Goal: Task Accomplishment & Management: Use online tool/utility

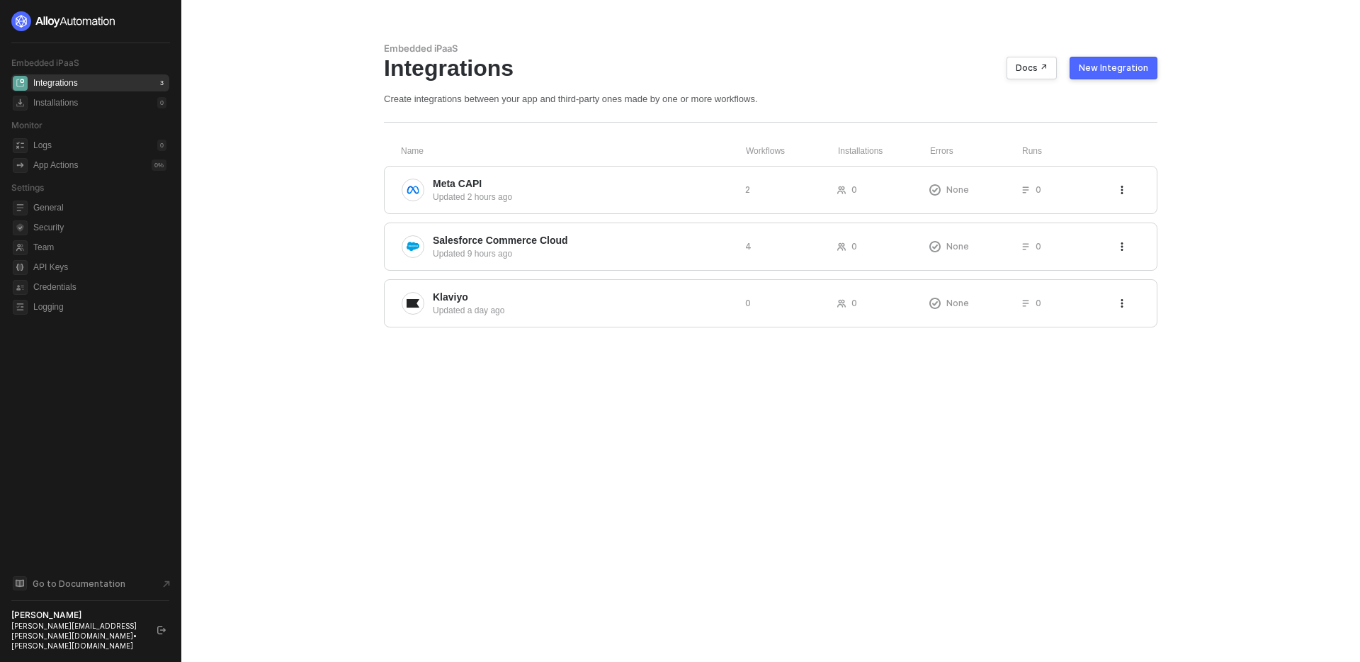
click at [159, 634] on icon "logout" at bounding box center [161, 630] width 9 height 9
